Goal: Transaction & Acquisition: Purchase product/service

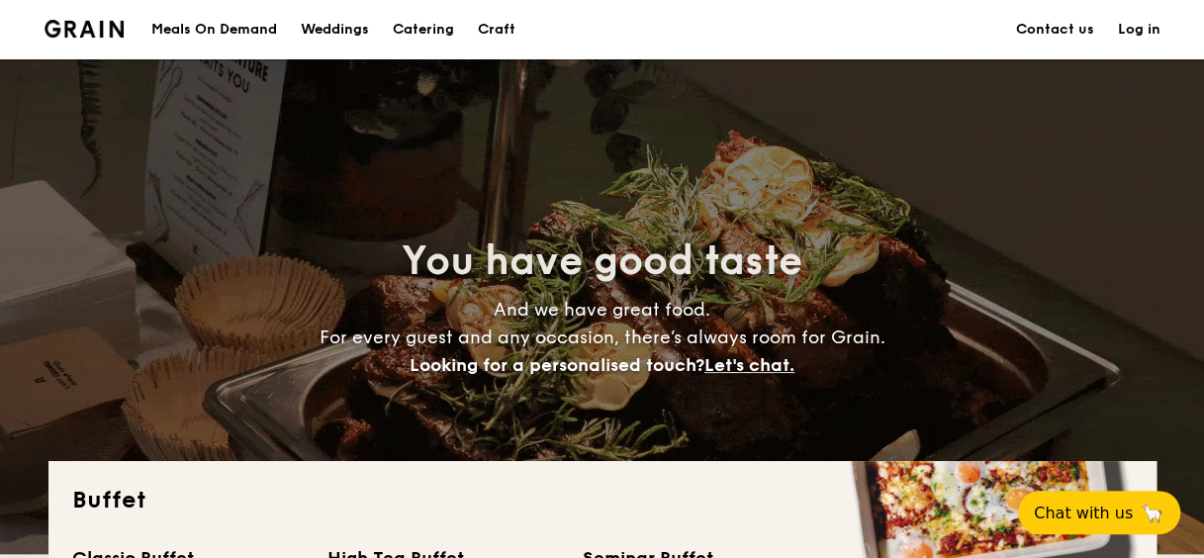
click at [192, 28] on div "Meals On Demand" at bounding box center [214, 29] width 126 height 59
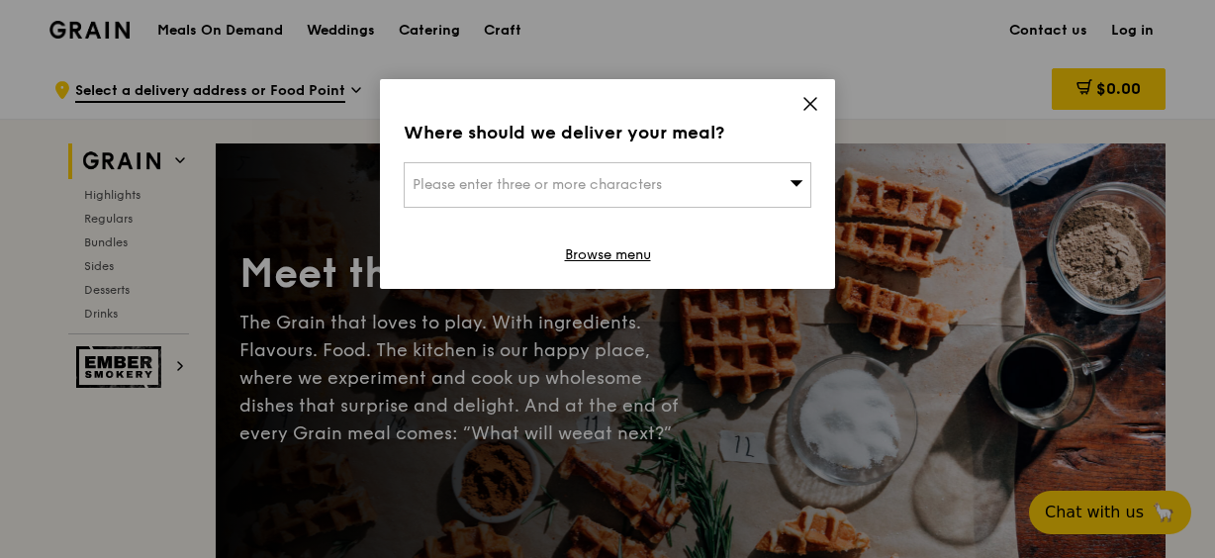
click at [803, 107] on icon at bounding box center [810, 104] width 18 height 18
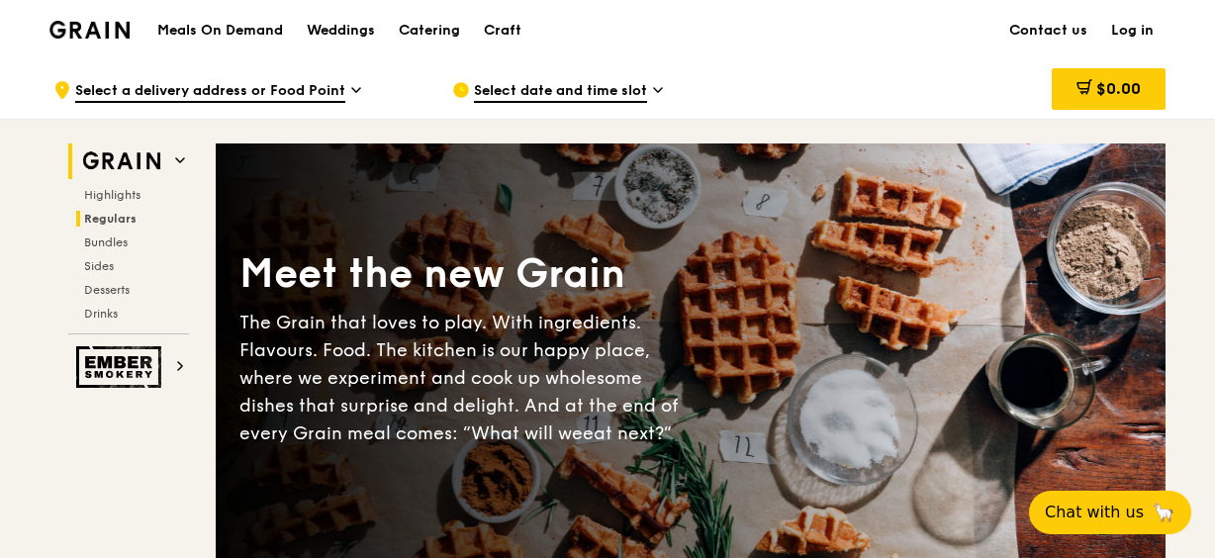
click at [121, 219] on span "Regulars" at bounding box center [110, 219] width 52 height 14
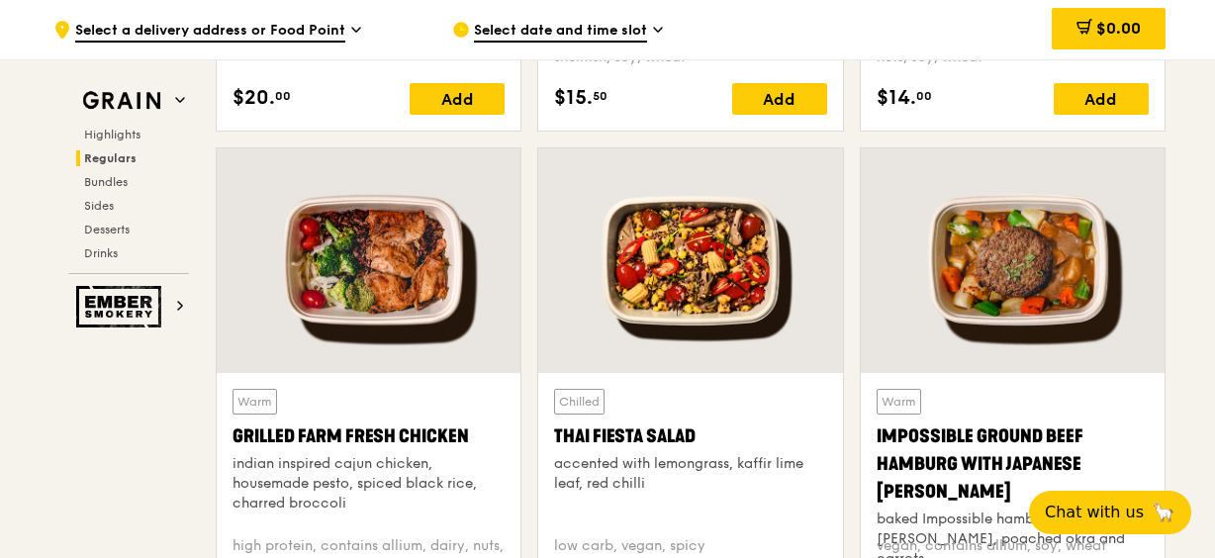
scroll to position [2487, 0]
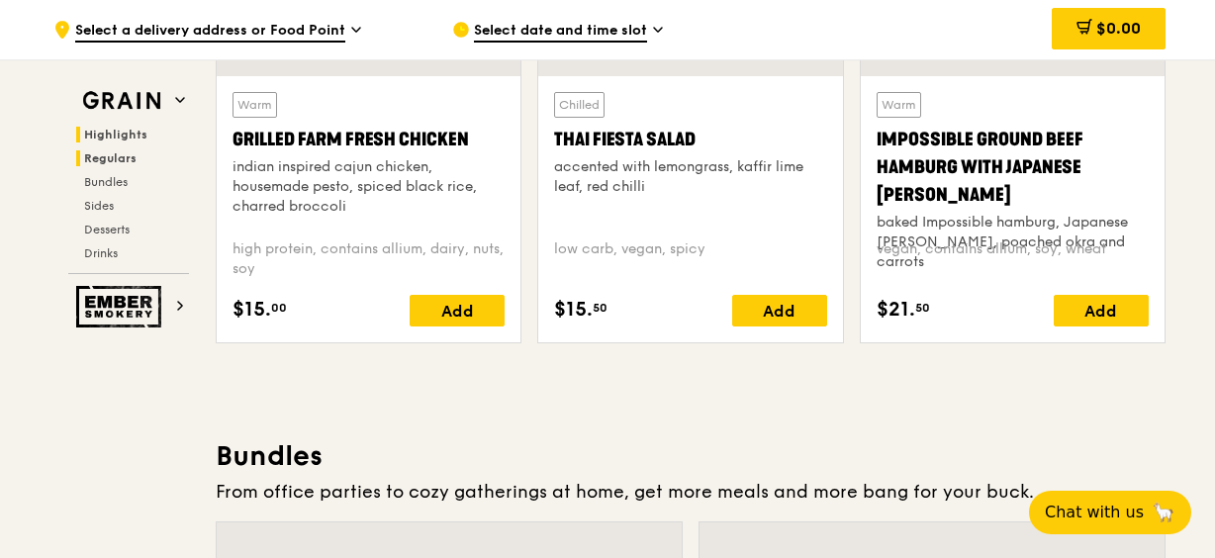
click at [96, 128] on span "Highlights" at bounding box center [115, 135] width 63 height 14
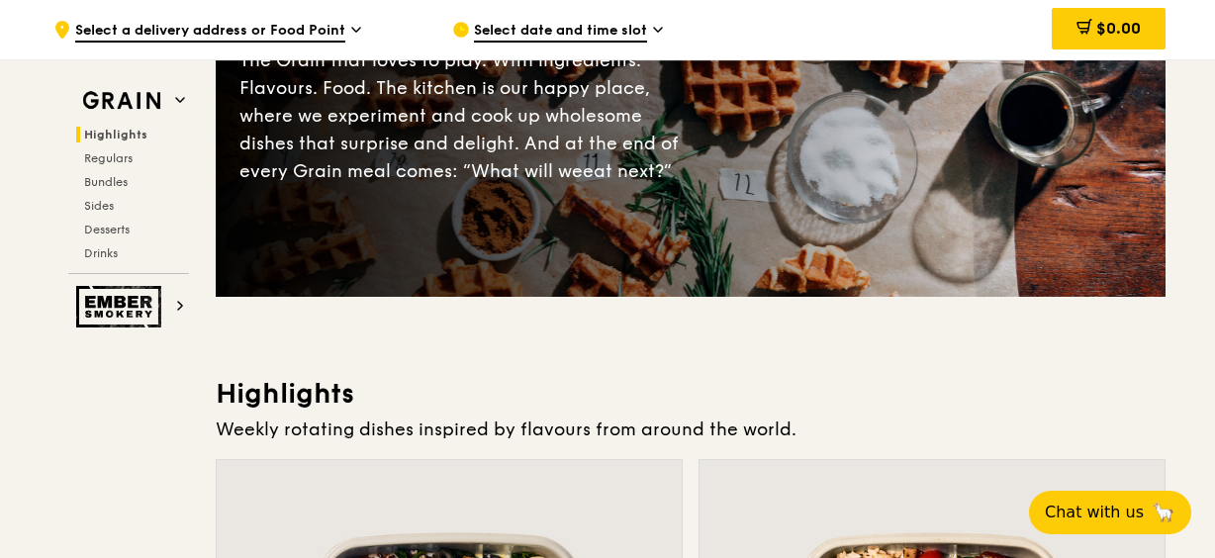
scroll to position [0, 0]
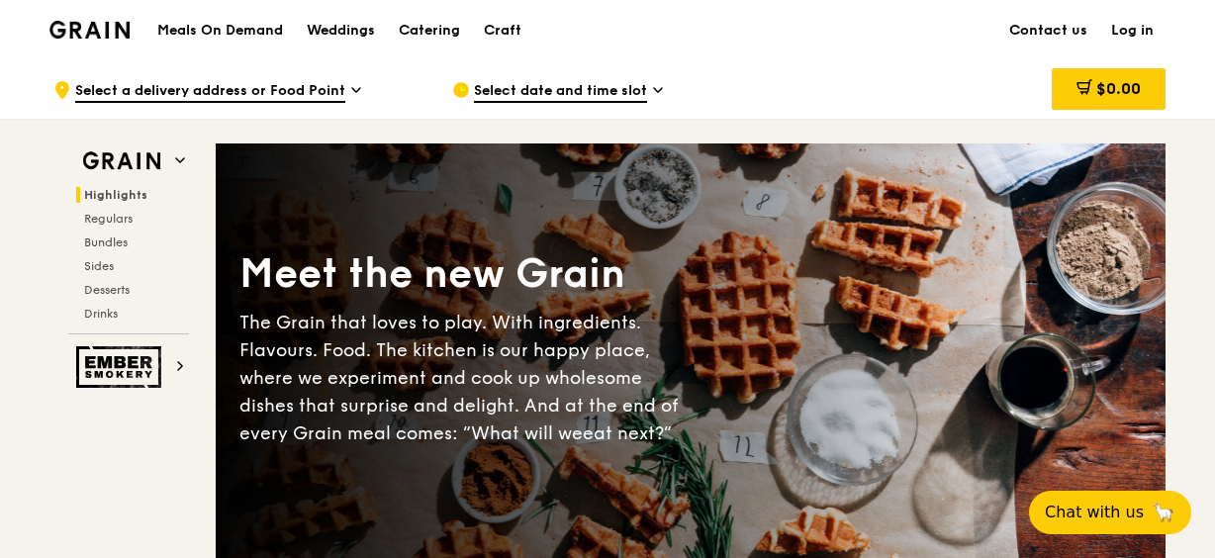
click at [110, 29] on img at bounding box center [89, 30] width 80 height 18
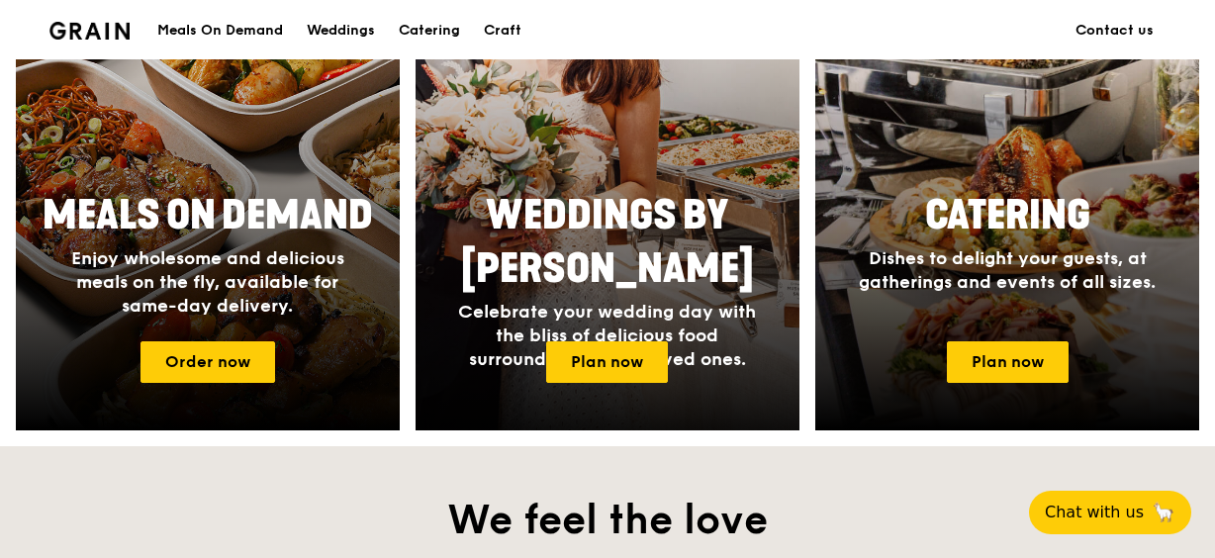
scroll to position [989, 0]
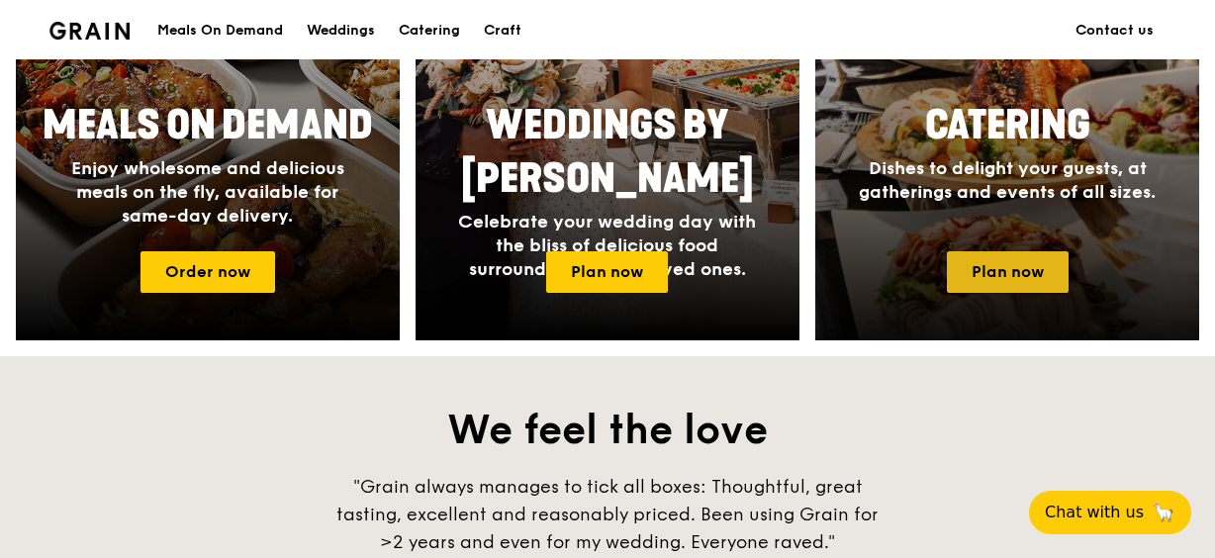
click at [1007, 271] on link "Plan now" at bounding box center [1008, 272] width 122 height 42
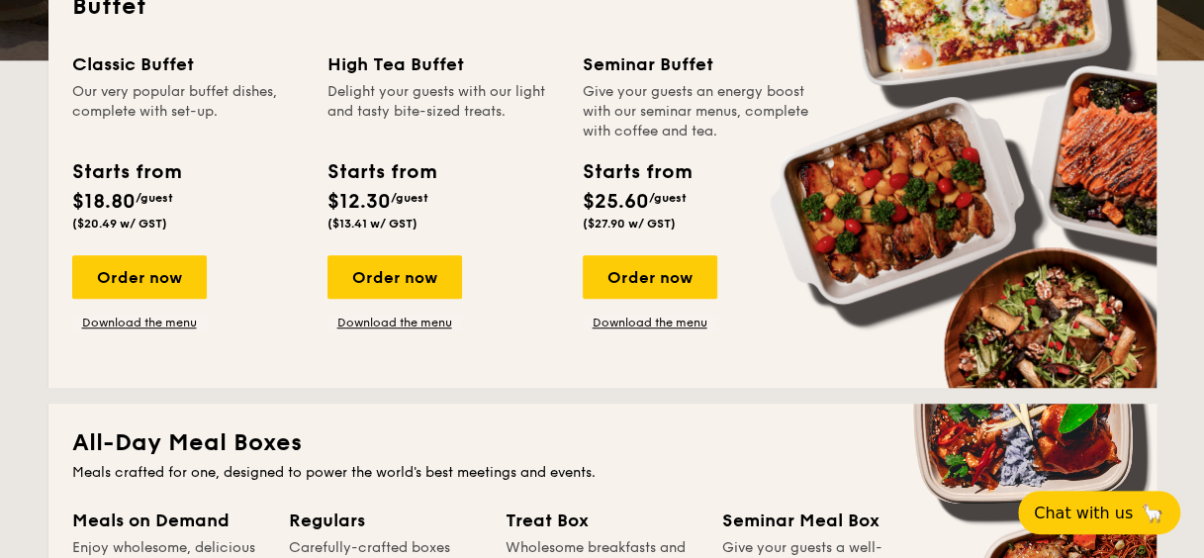
scroll to position [495, 0]
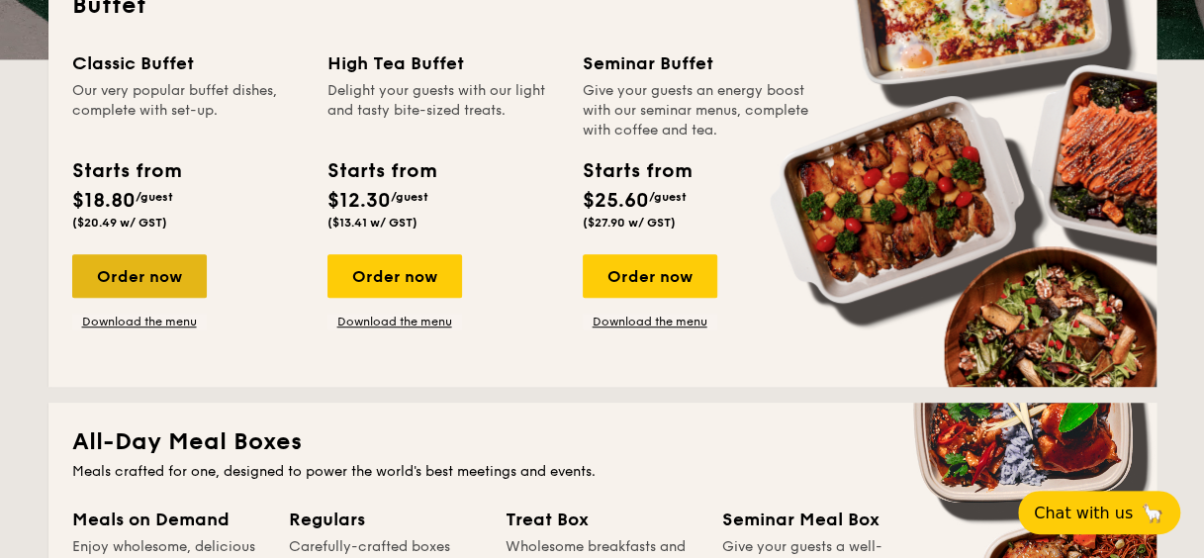
click at [122, 275] on div "Order now" at bounding box center [139, 276] width 135 height 44
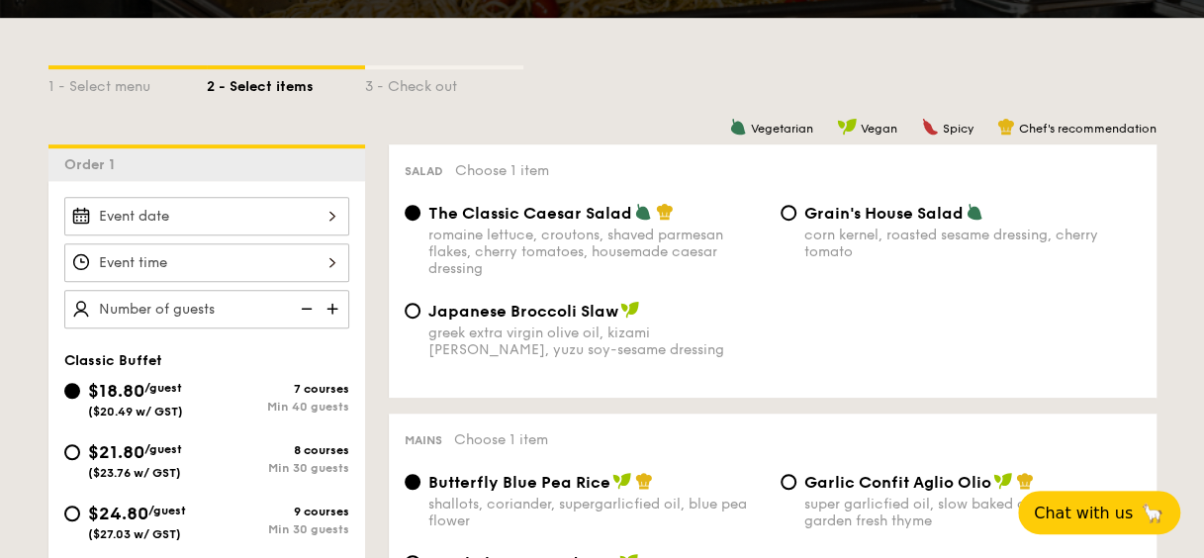
scroll to position [594, 0]
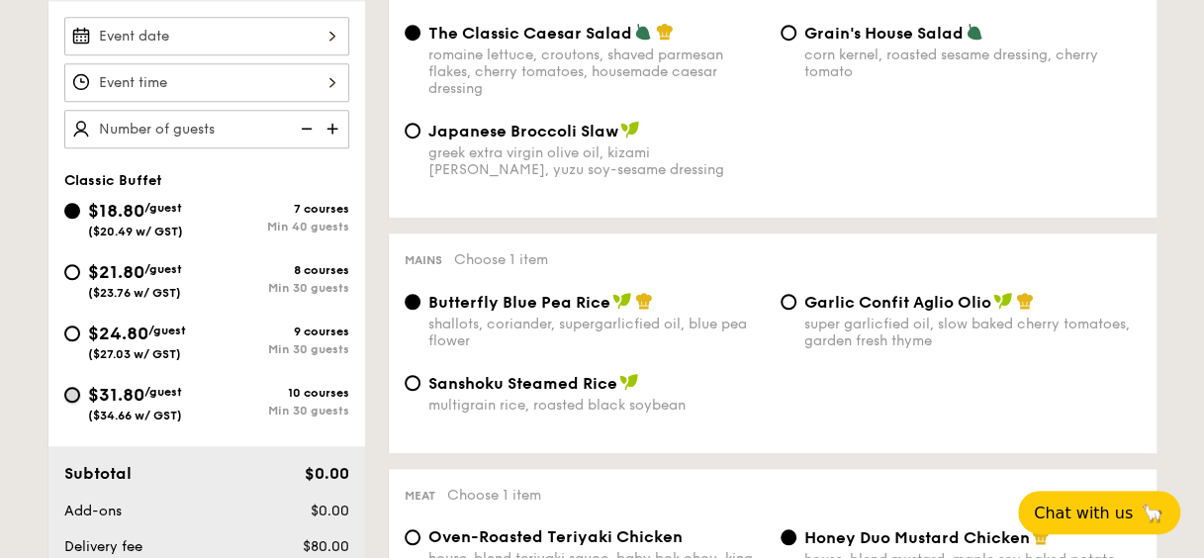
click at [70, 390] on input "$31.80 /guest ($34.66 w/ GST) 10 courses Min 30 guests" at bounding box center [72, 395] width 16 height 16
radio input "true"
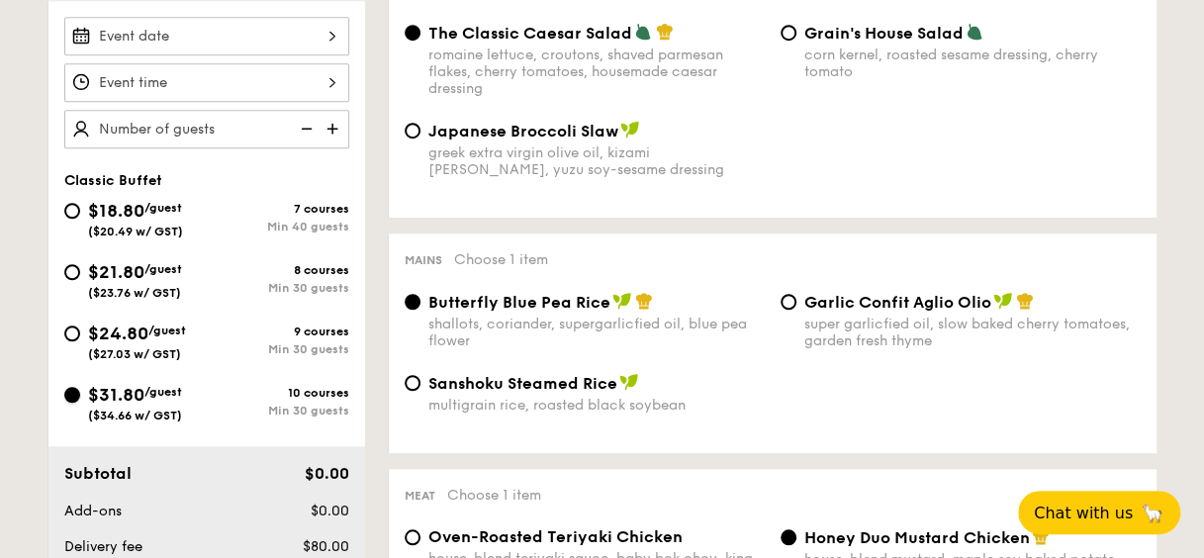
radio input "true"
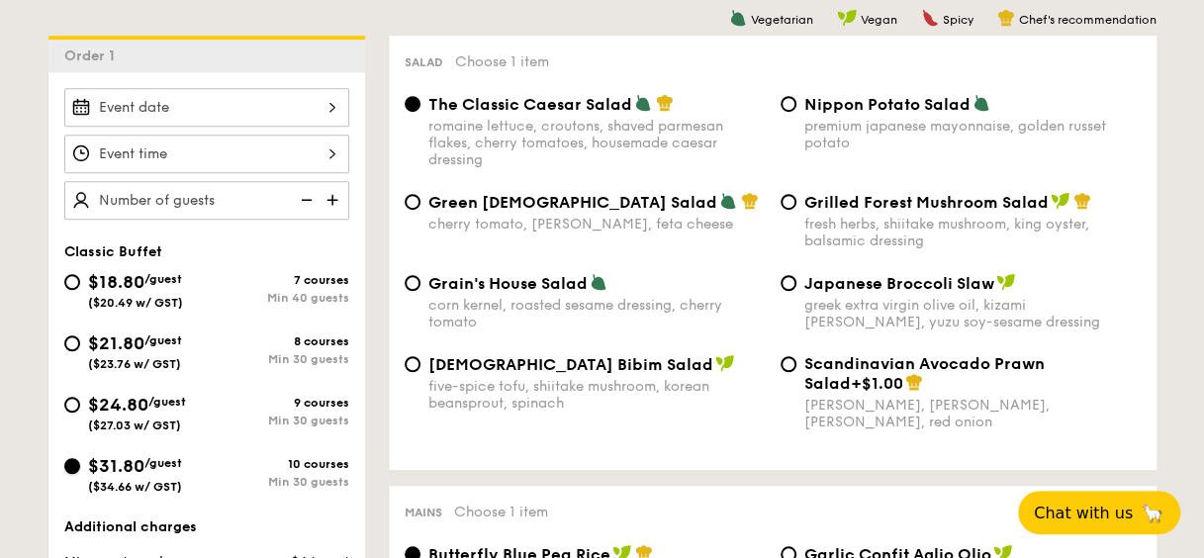
scroll to position [495, 0]
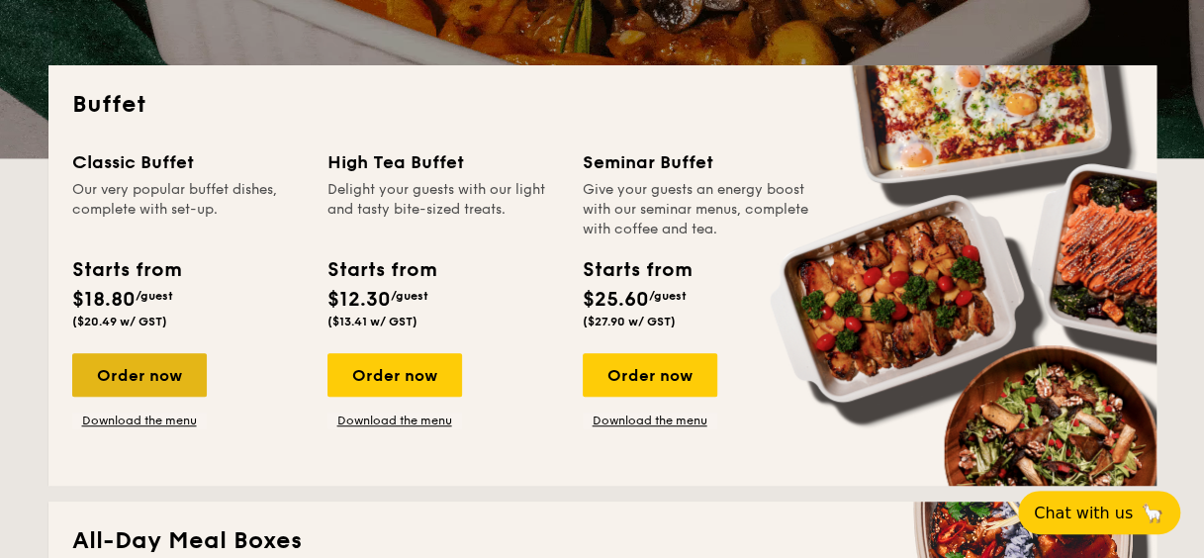
click at [114, 374] on div "Order now" at bounding box center [139, 375] width 135 height 44
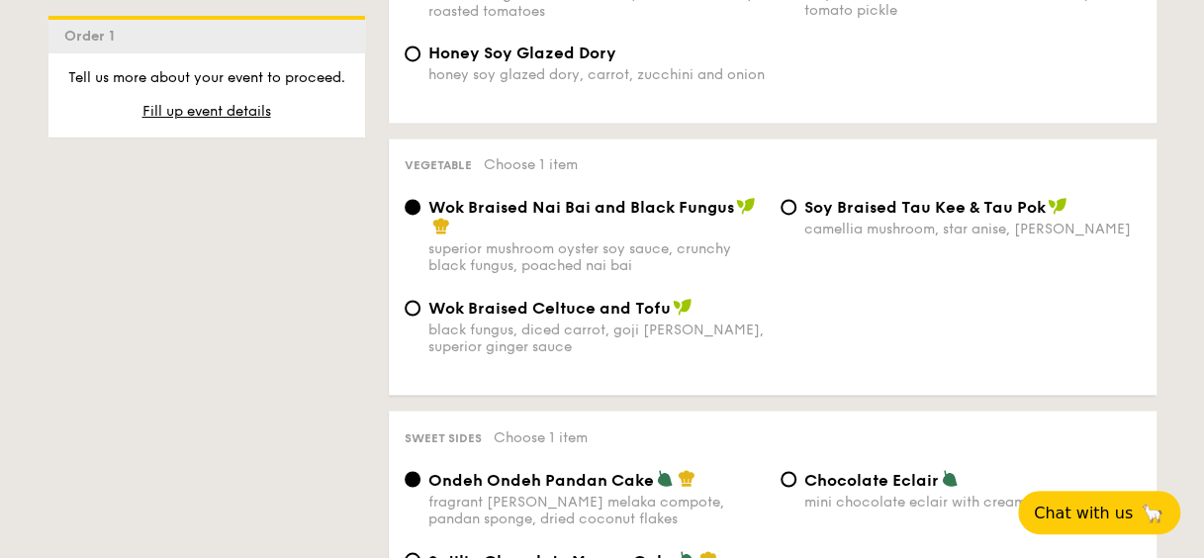
scroll to position [1385, 0]
